Goal: Task Accomplishment & Management: Manage account settings

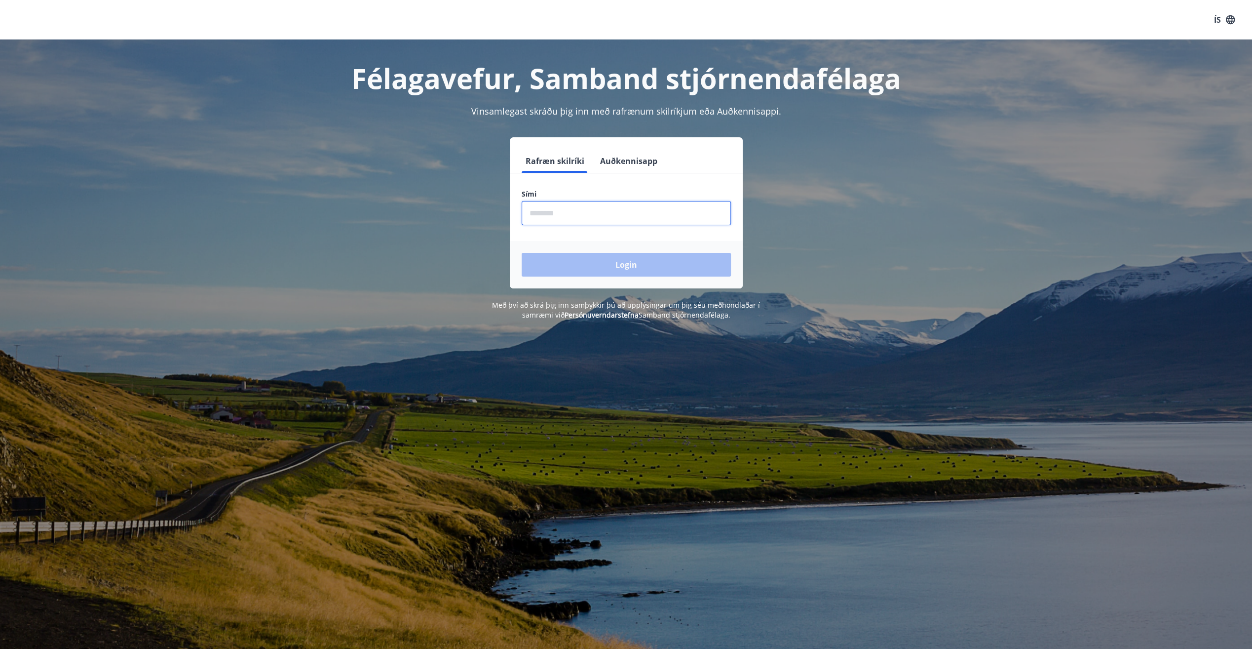
click at [578, 217] on input "phone" at bounding box center [626, 213] width 209 height 24
type input "********"
click at [586, 261] on button "Login" at bounding box center [626, 265] width 209 height 24
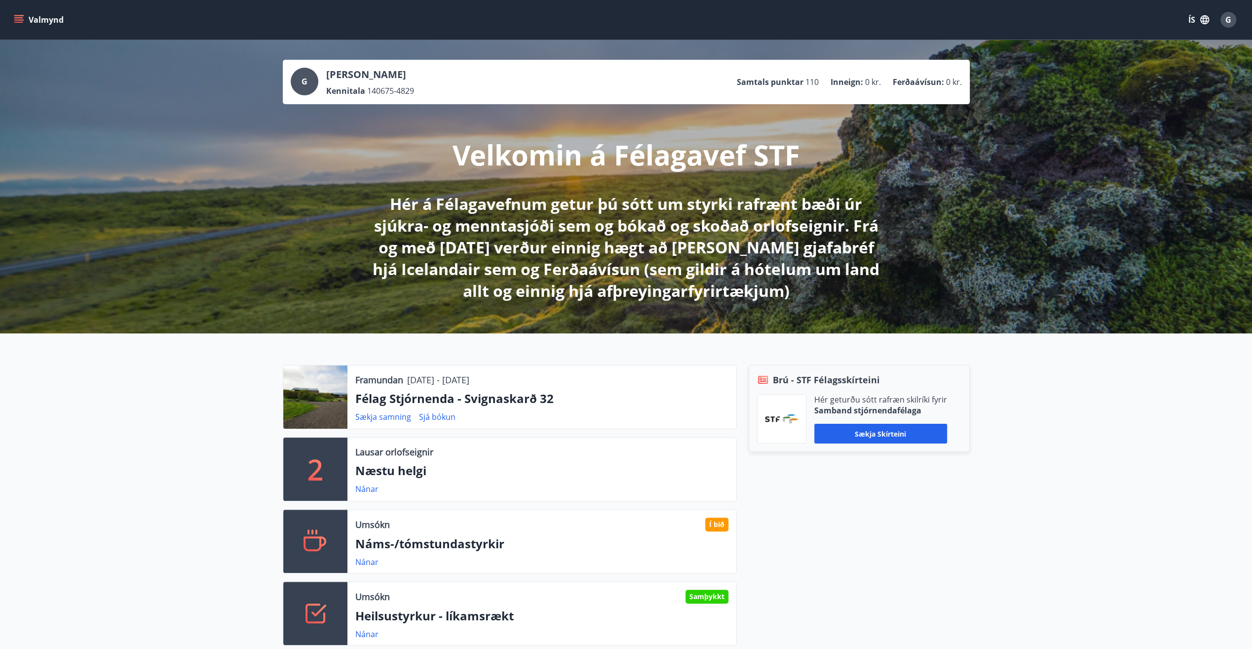
click at [20, 17] on icon "menu" at bounding box center [19, 20] width 10 height 10
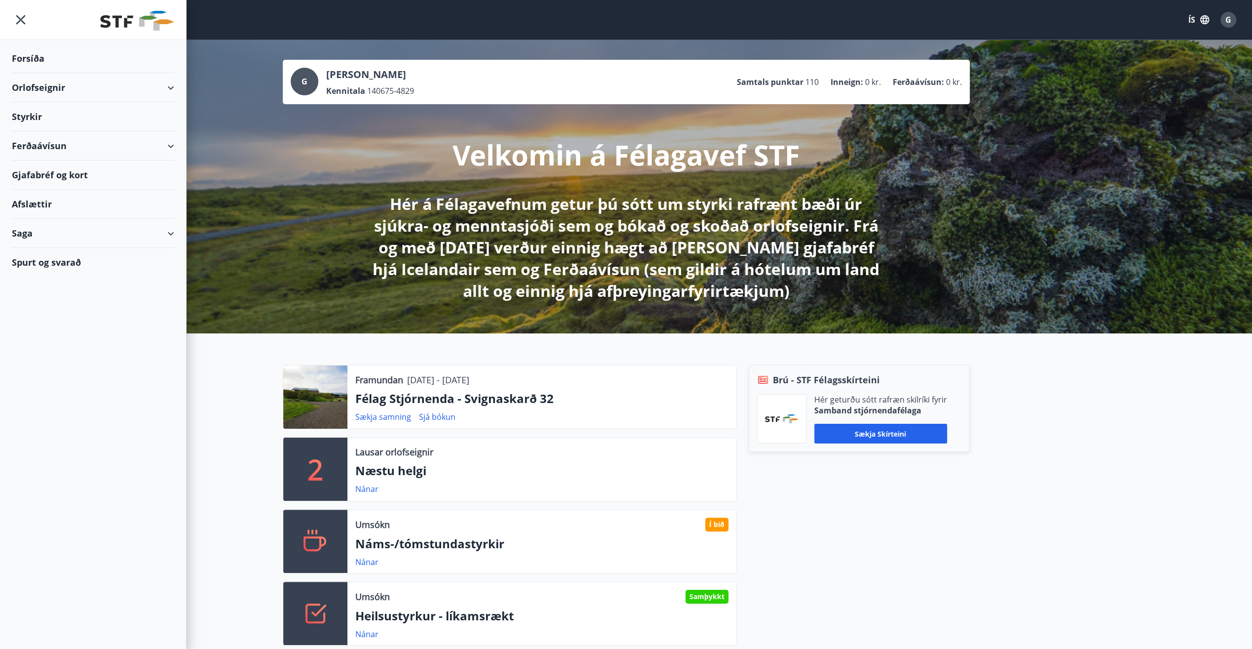
click at [177, 228] on div "Saga" at bounding box center [93, 233] width 186 height 29
click at [37, 357] on div "Styrkjasaga" at bounding box center [93, 361] width 147 height 21
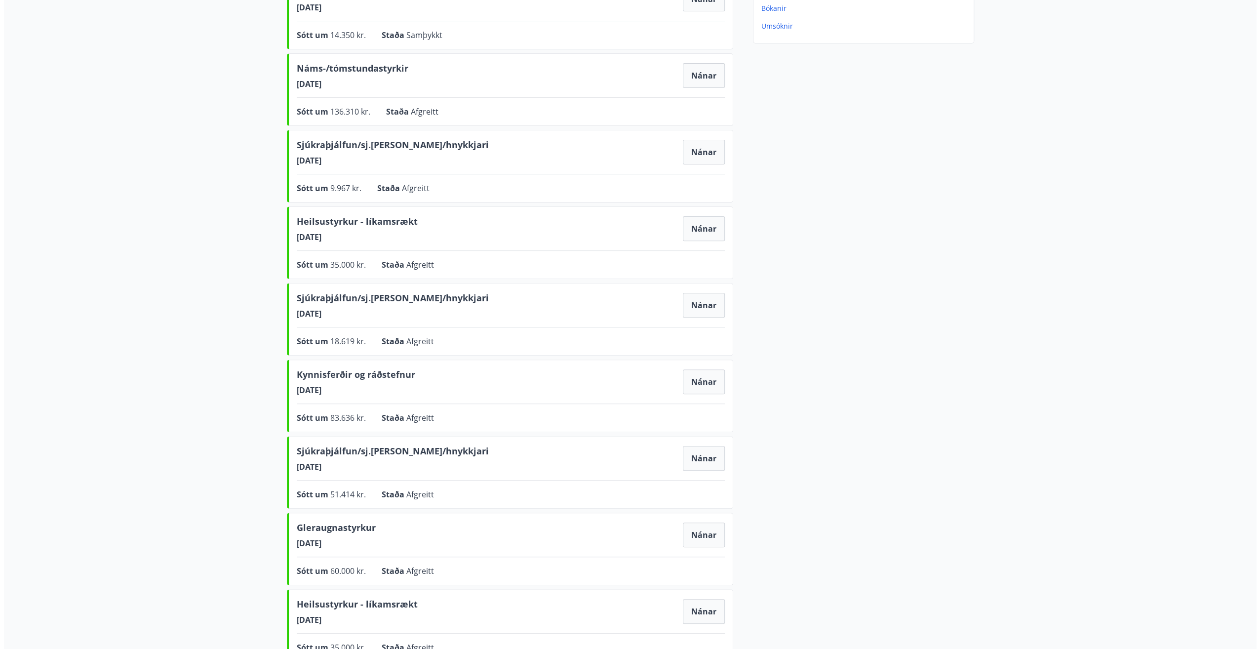
scroll to position [148, 0]
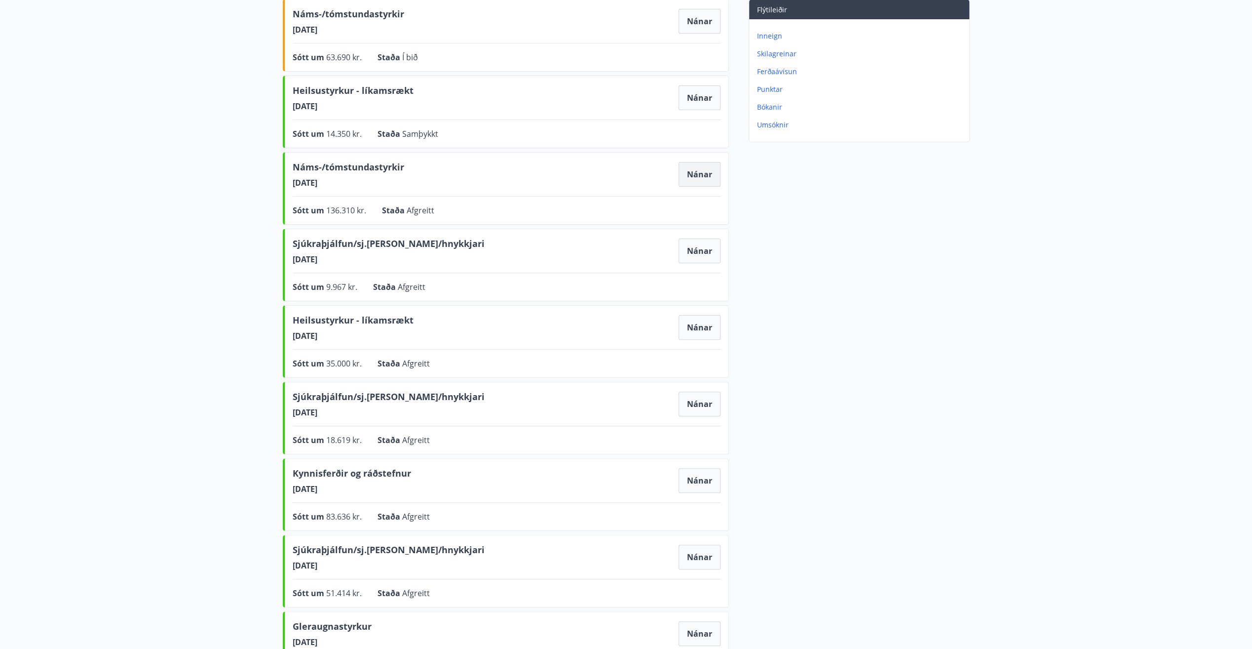
click at [709, 175] on button "Nánar" at bounding box center [700, 174] width 42 height 25
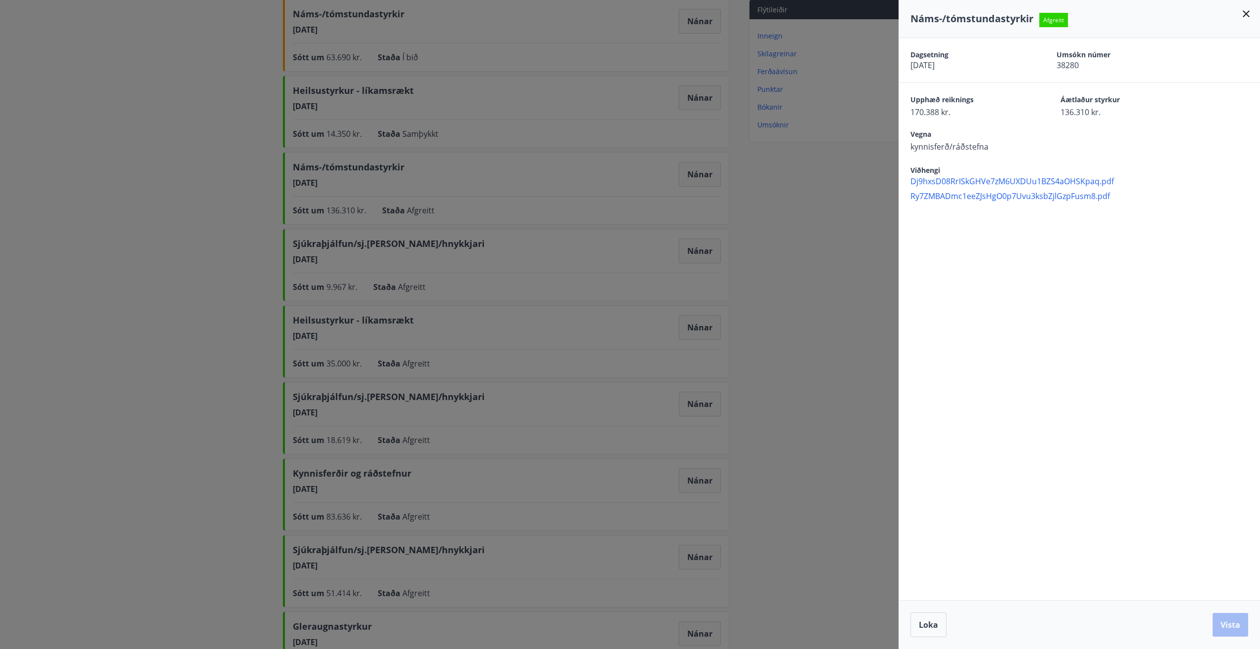
click at [948, 180] on span "Dj9hxsD08RrISkGHVe7zM6UXDUu1BZS4aOHSKpaq.pdf" at bounding box center [1084, 181] width 349 height 11
click at [956, 195] on span "Ry7ZMBADmc1eeZJsHgO0p7Uvu3ksbZjlGzpFusm8.pdf" at bounding box center [1084, 196] width 349 height 11
